Goal: Navigation & Orientation: Go to known website

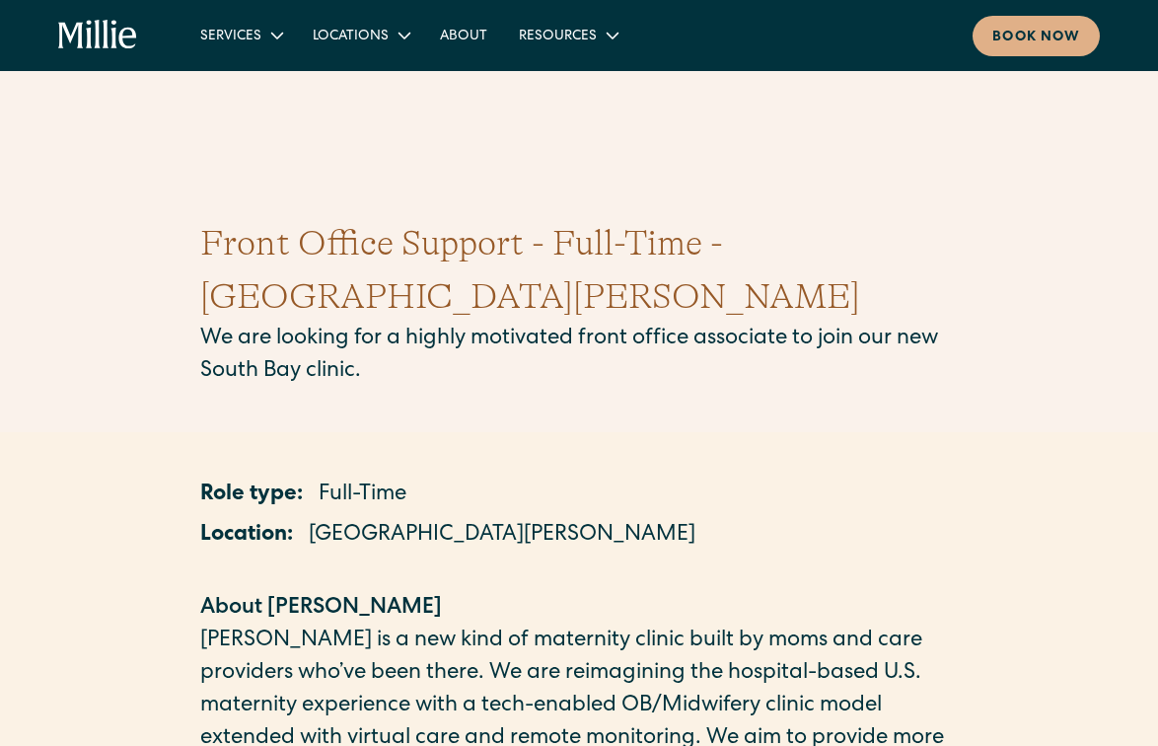
click at [93, 36] on icon "home" at bounding box center [98, 36] width 80 height 32
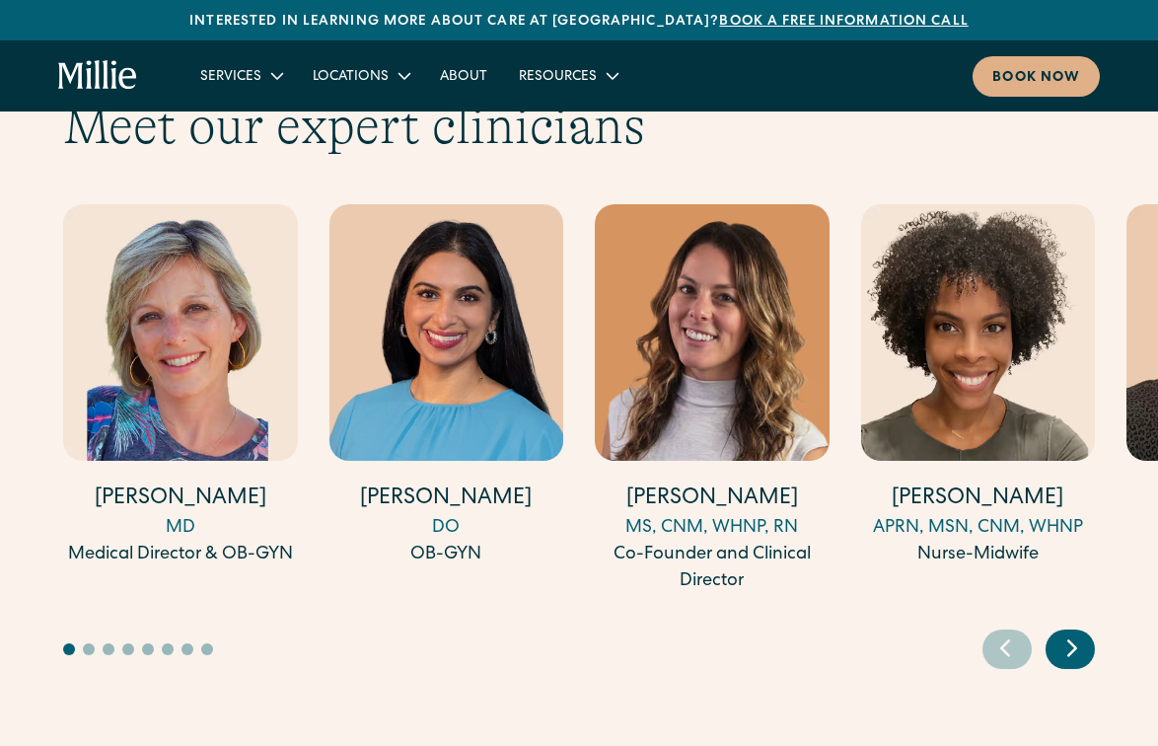
scroll to position [6095, 0]
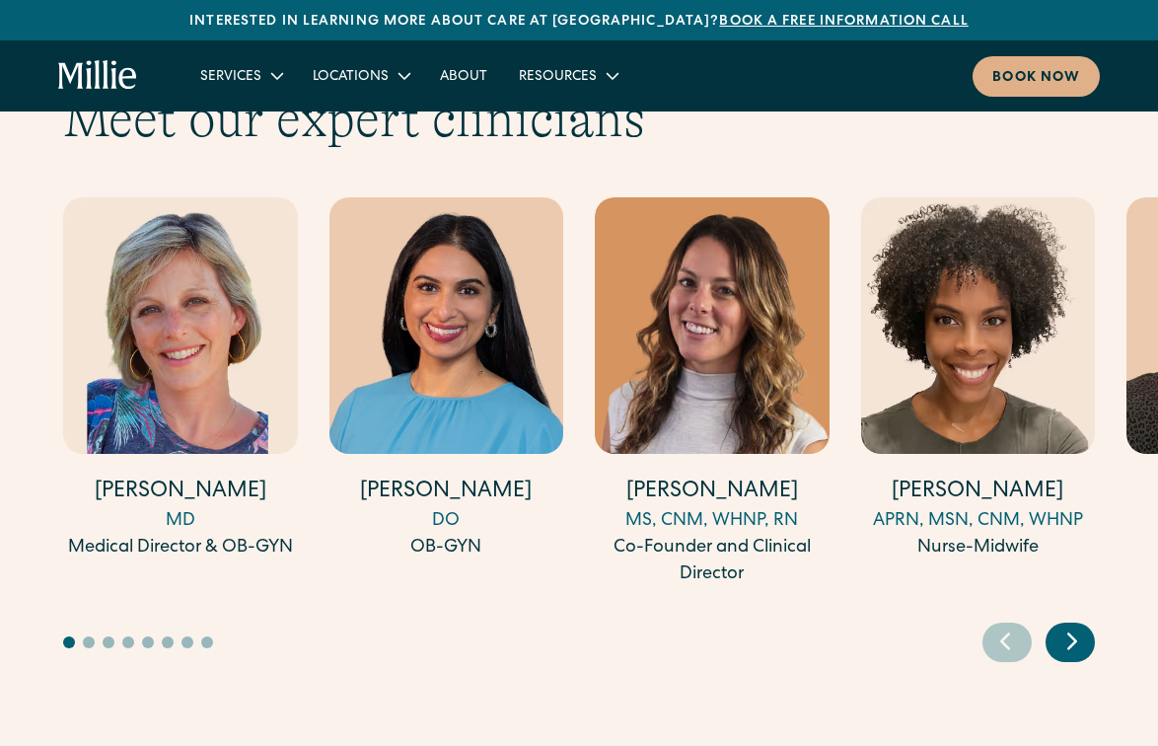
click at [1084, 625] on icon "Next slide" at bounding box center [1072, 640] width 30 height 31
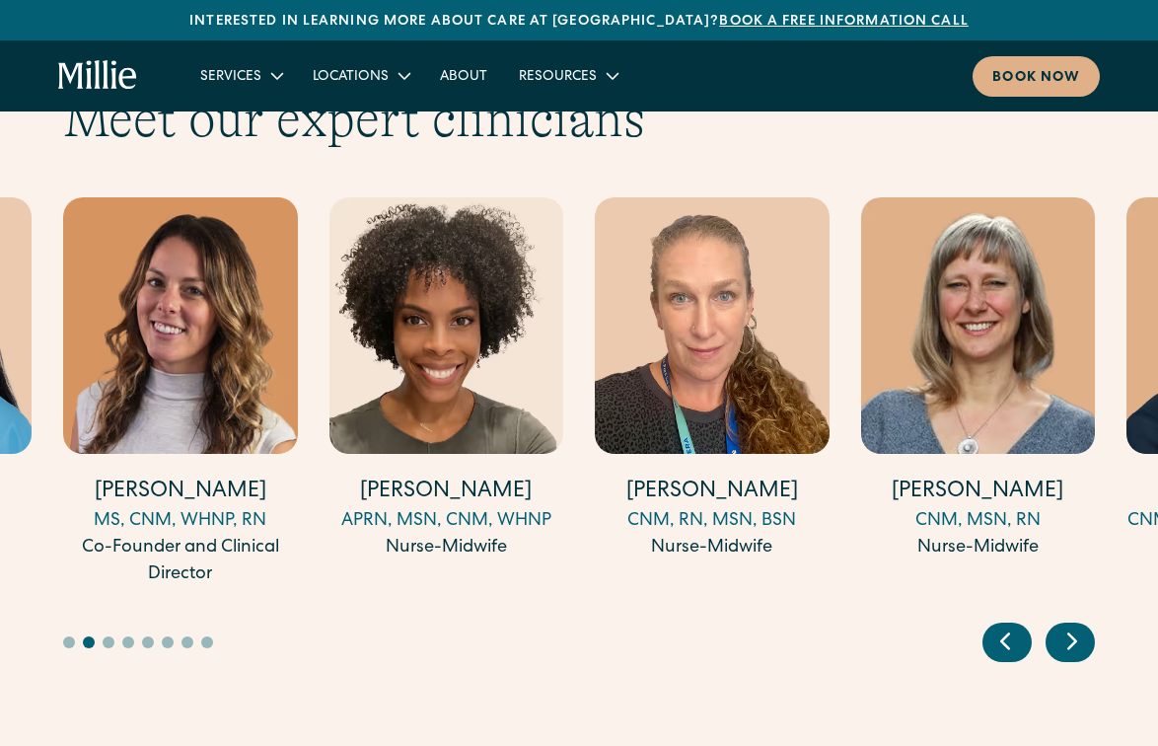
click at [1084, 625] on icon "Next slide" at bounding box center [1072, 640] width 30 height 31
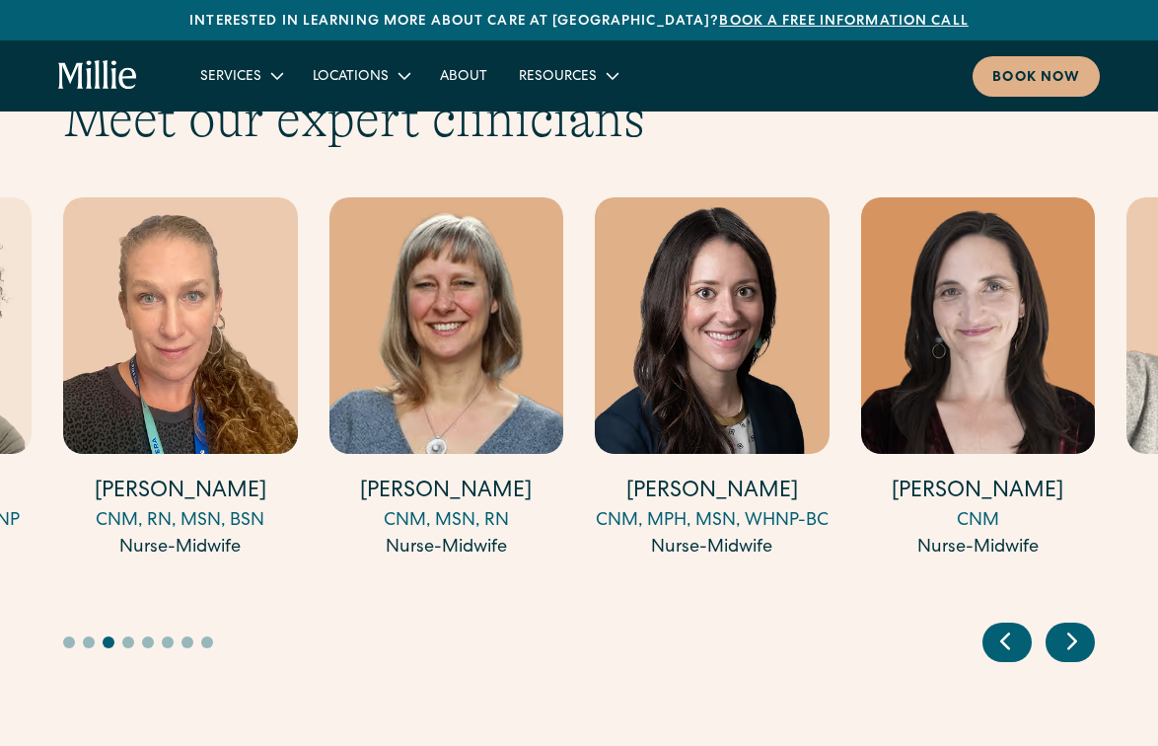
click at [1084, 625] on icon "Next slide" at bounding box center [1072, 640] width 30 height 31
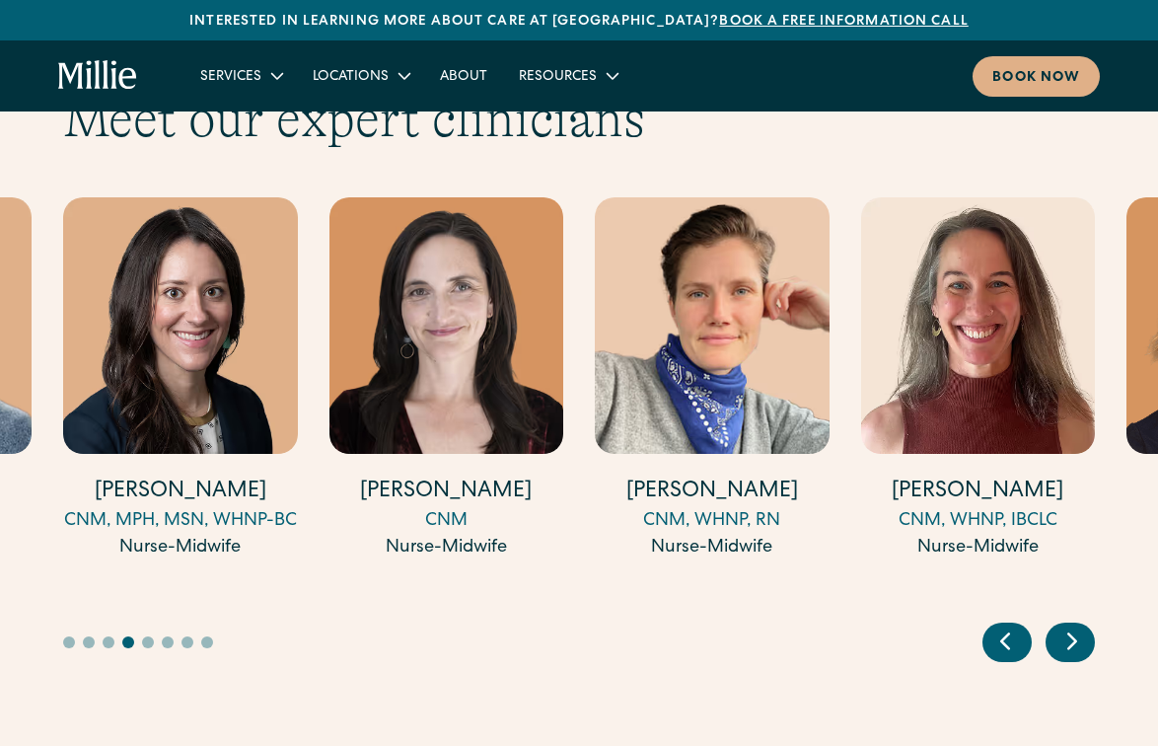
click at [1084, 625] on icon "Next slide" at bounding box center [1072, 640] width 30 height 31
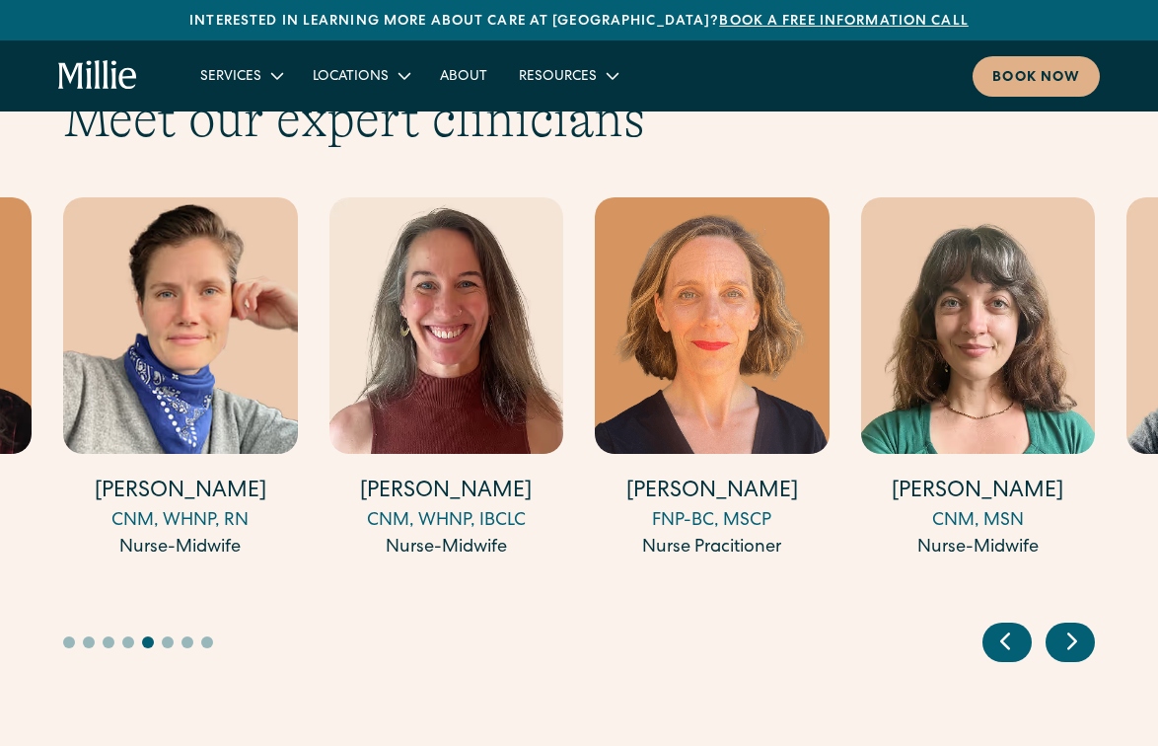
click at [1085, 625] on icon "Next slide" at bounding box center [1072, 640] width 30 height 31
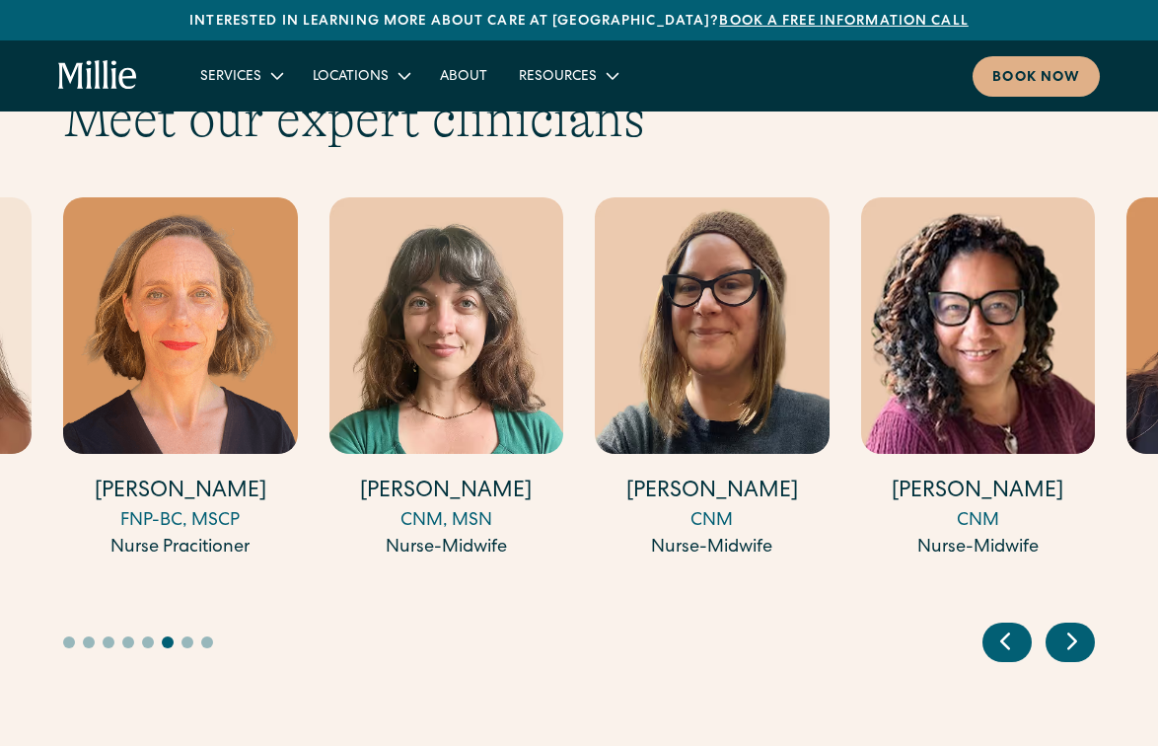
click at [1085, 625] on icon "Next slide" at bounding box center [1072, 640] width 30 height 31
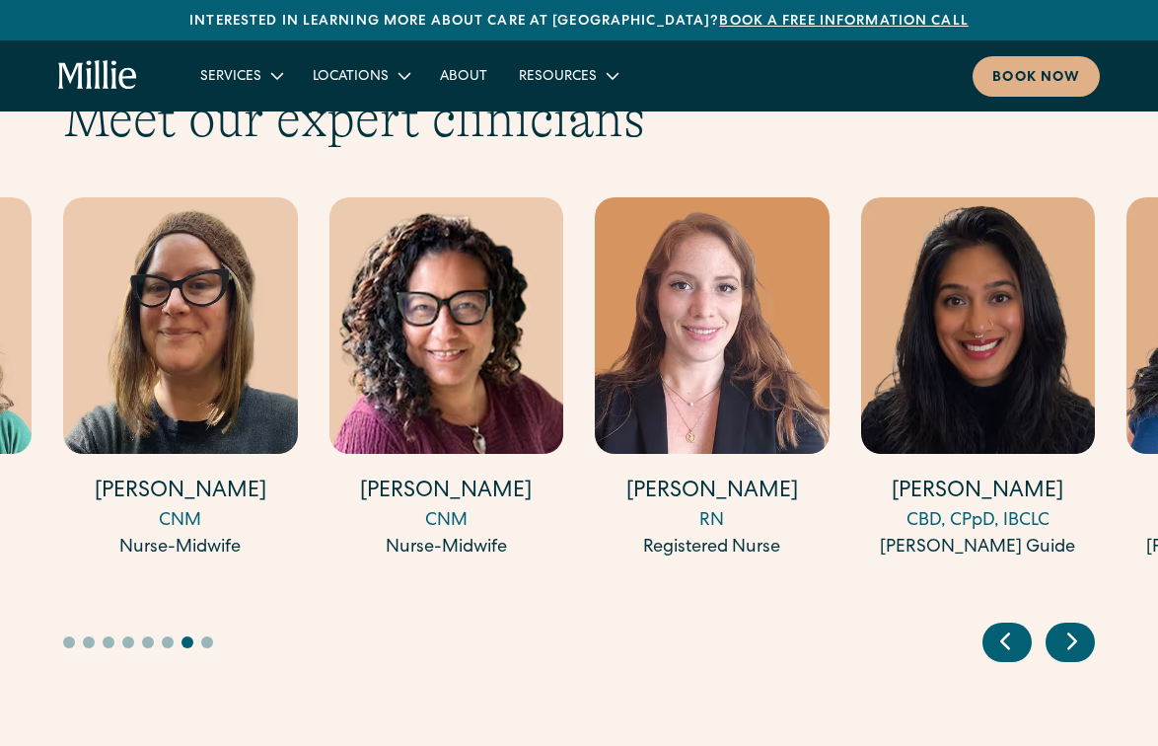
click at [1085, 625] on icon "Next slide" at bounding box center [1072, 640] width 30 height 31
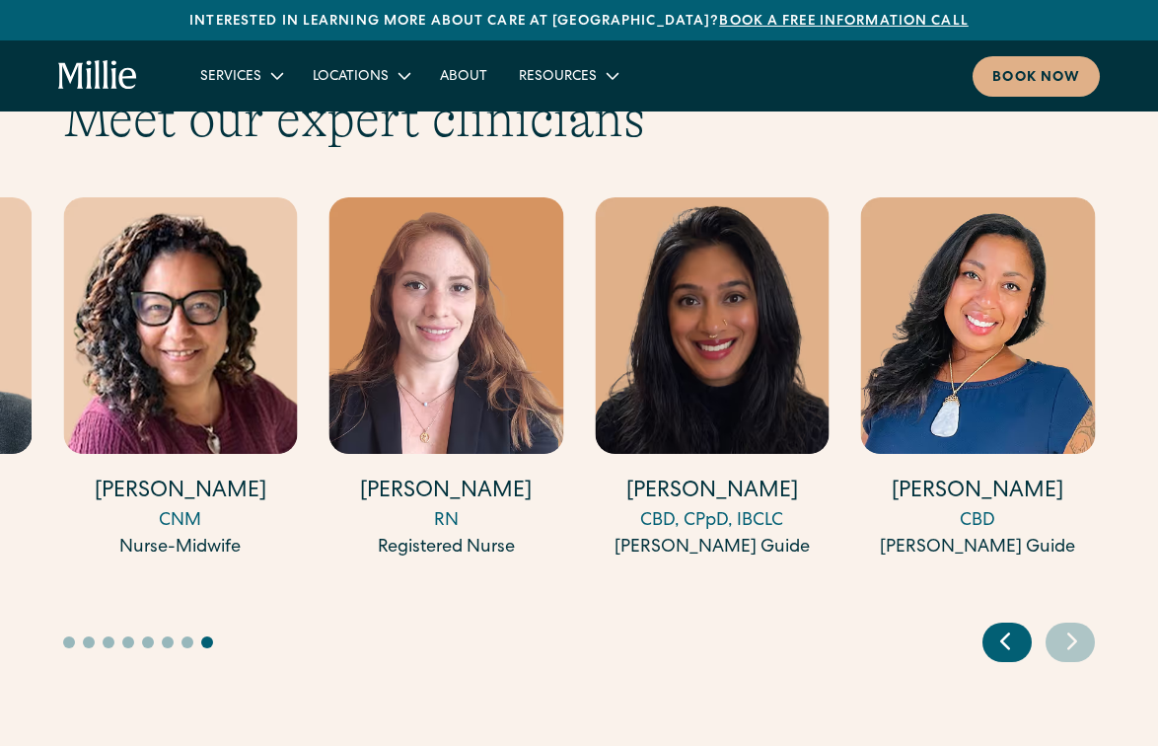
click at [1085, 625] on icon "Next slide" at bounding box center [1072, 640] width 30 height 31
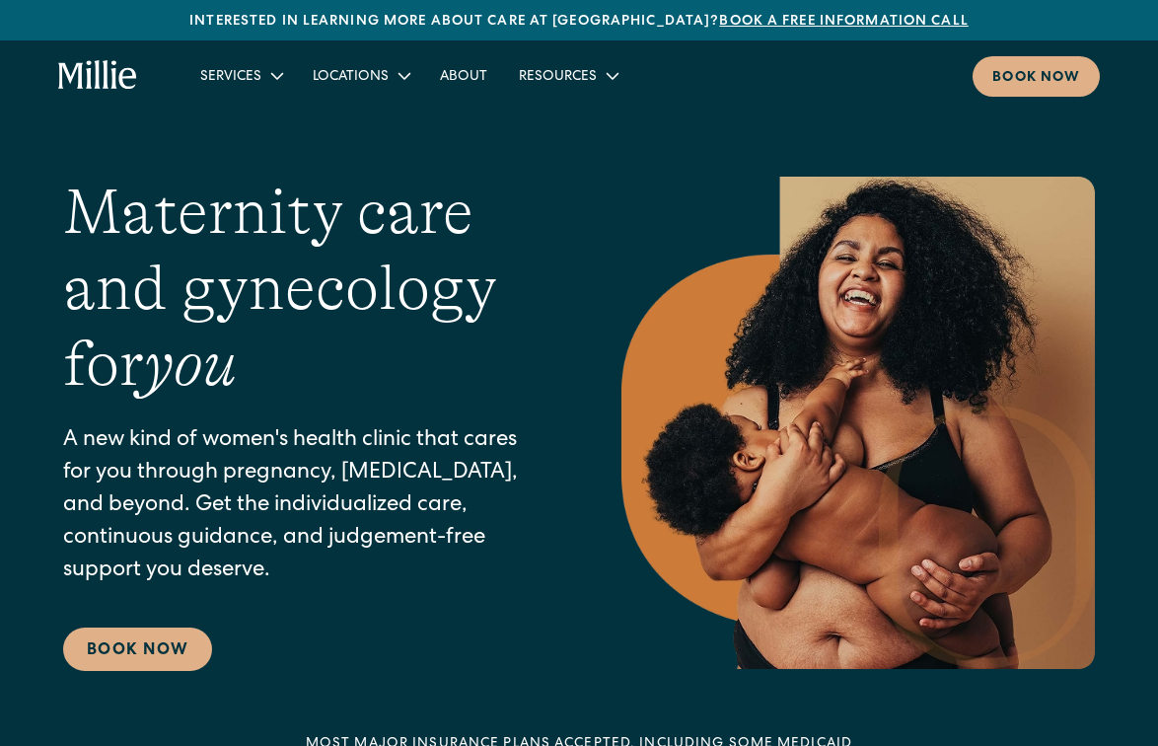
scroll to position [0, 0]
